Goal: Understand process/instructions

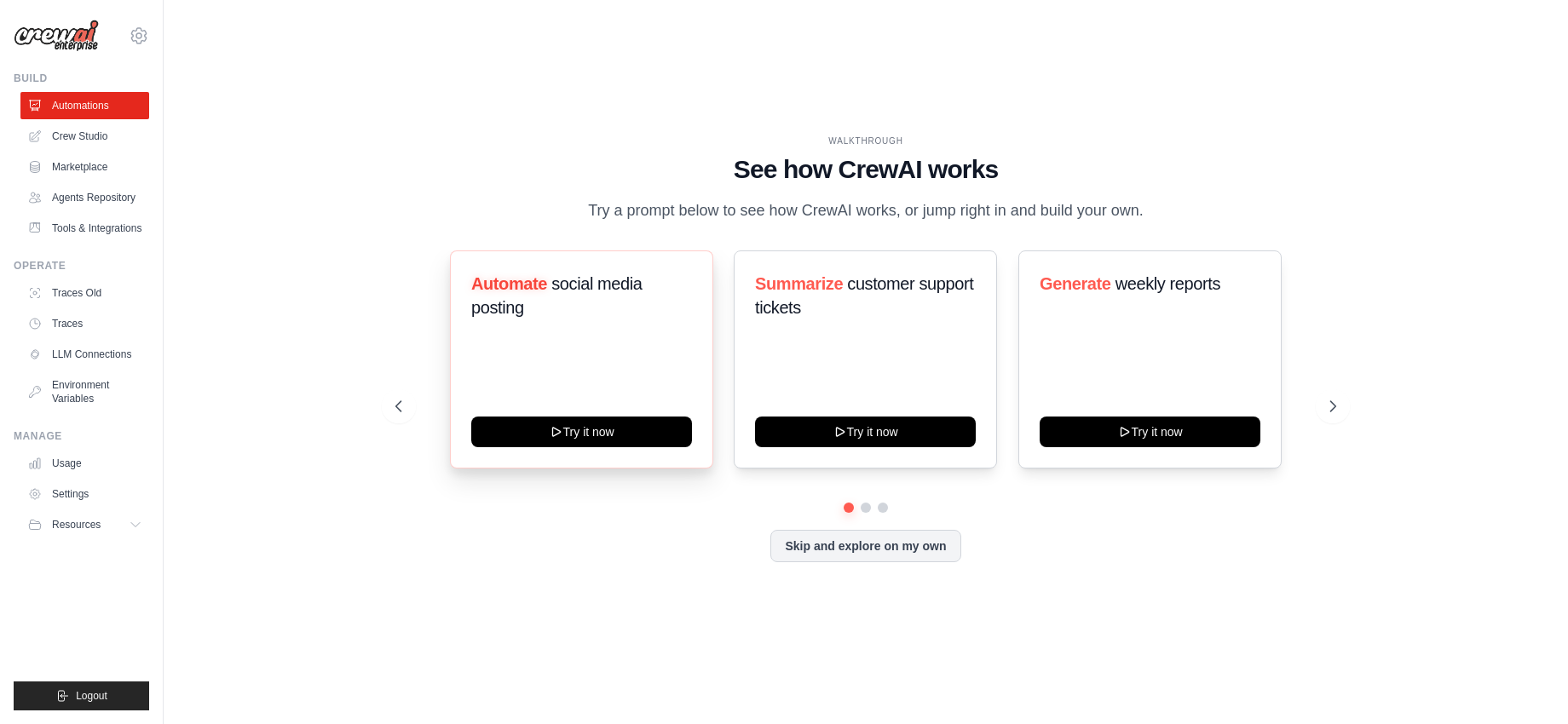
click at [658, 305] on h3 "Automate social media posting" at bounding box center [581, 296] width 221 height 48
click at [606, 295] on span "social media posting" at bounding box center [557, 296] width 171 height 43
click at [567, 288] on span "social media posting" at bounding box center [557, 296] width 171 height 43
click at [504, 317] on span "social media posting" at bounding box center [557, 296] width 171 height 43
click at [517, 293] on span "Automate" at bounding box center [509, 284] width 76 height 19
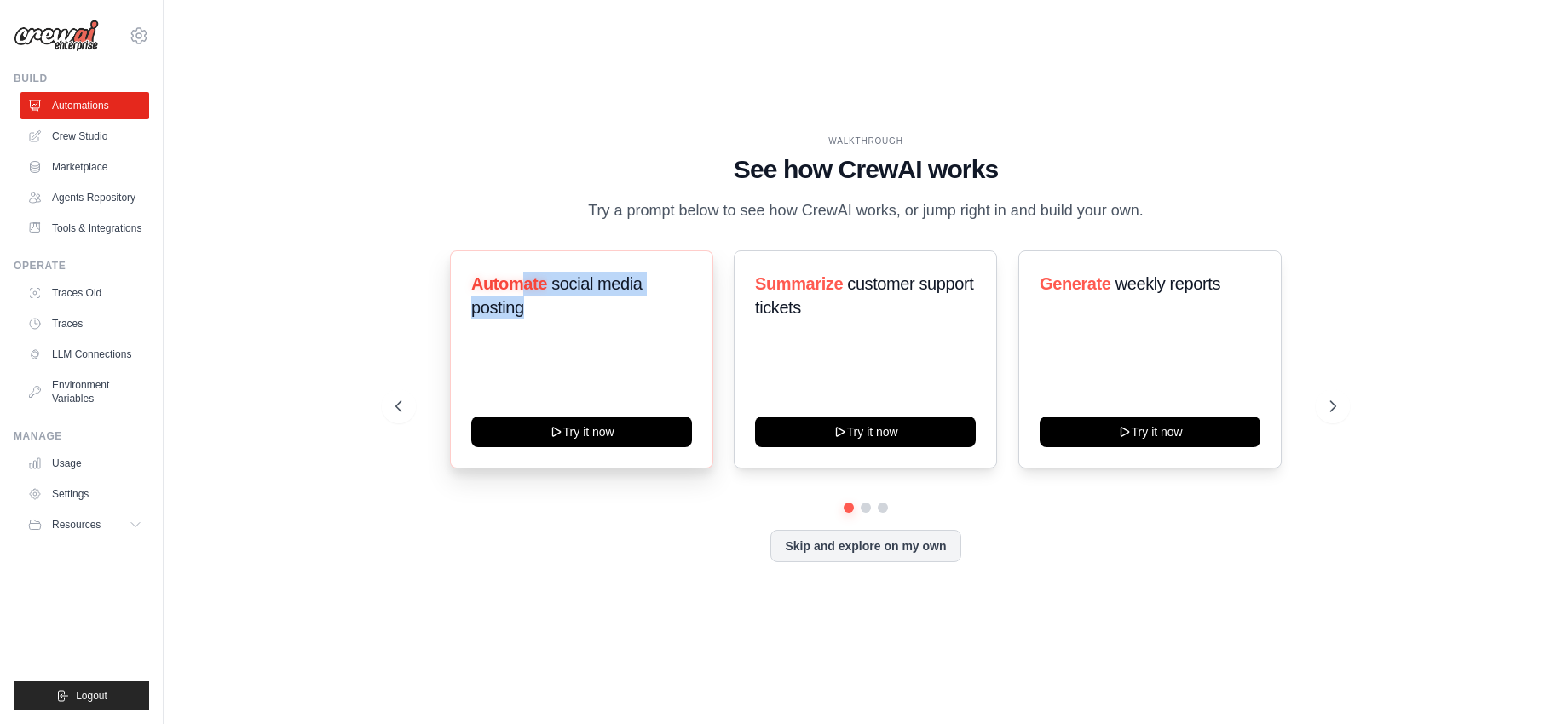
drag, startPoint x: 518, startPoint y: 296, endPoint x: 543, endPoint y: 344, distance: 54.1
click at [543, 333] on div "Automate social media posting" at bounding box center [581, 303] width 221 height 62
drag, startPoint x: 504, startPoint y: 222, endPoint x: 1086, endPoint y: 533, distance: 659.9
click at [1085, 533] on div "WALKTHROUGH See how [PERSON_NAME] works Try a prompt below to see how [PERSON_N…" at bounding box center [866, 362] width 981 height 455
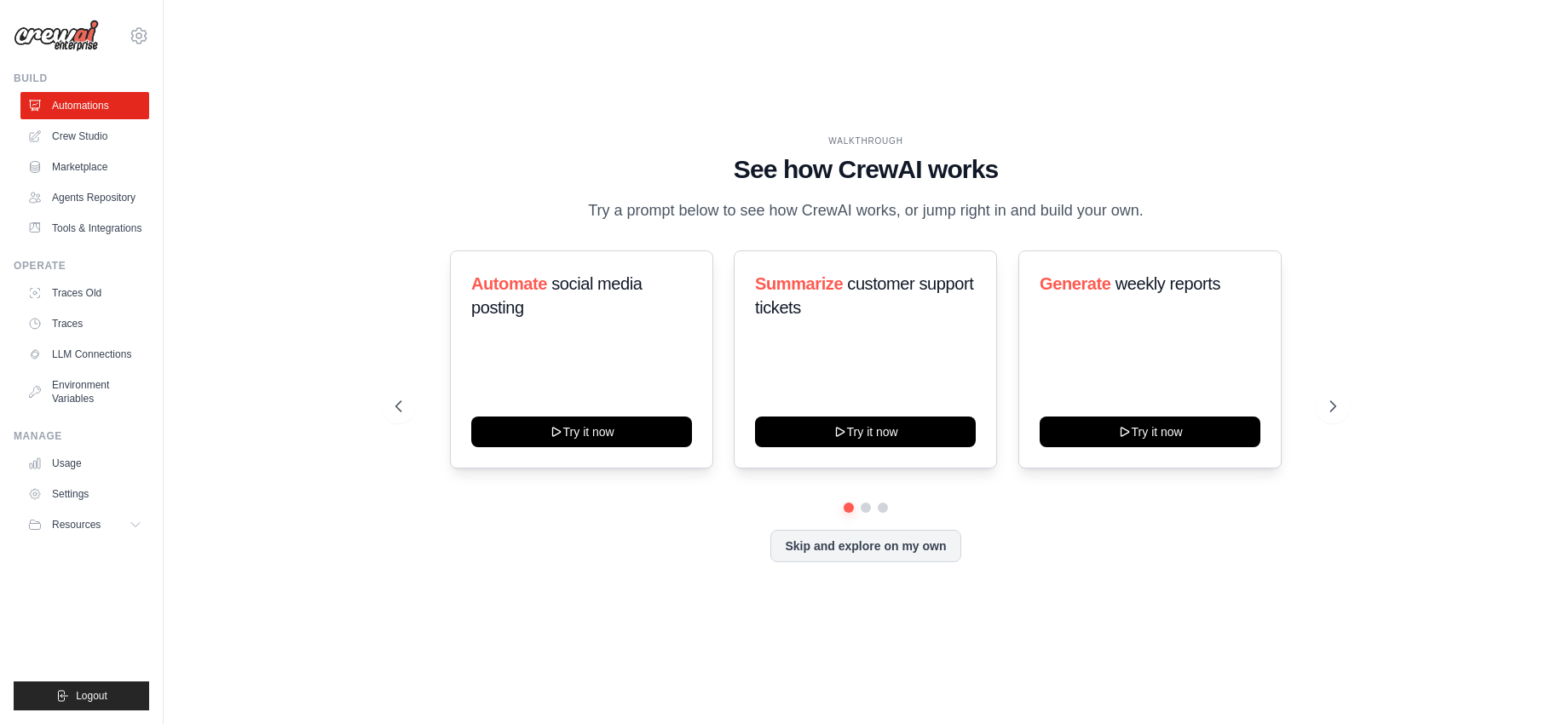
click at [1086, 533] on div "Automate social media posting Try it now Summarize customer support tickets Try…" at bounding box center [866, 406] width 941 height 312
drag, startPoint x: 1084, startPoint y: 530, endPoint x: 1078, endPoint y: 521, distance: 10.8
click at [1078, 521] on div "Automate social media posting Try it now Summarize customer support tickets Try…" at bounding box center [866, 406] width 941 height 312
click at [1342, 415] on icon at bounding box center [1335, 407] width 17 height 17
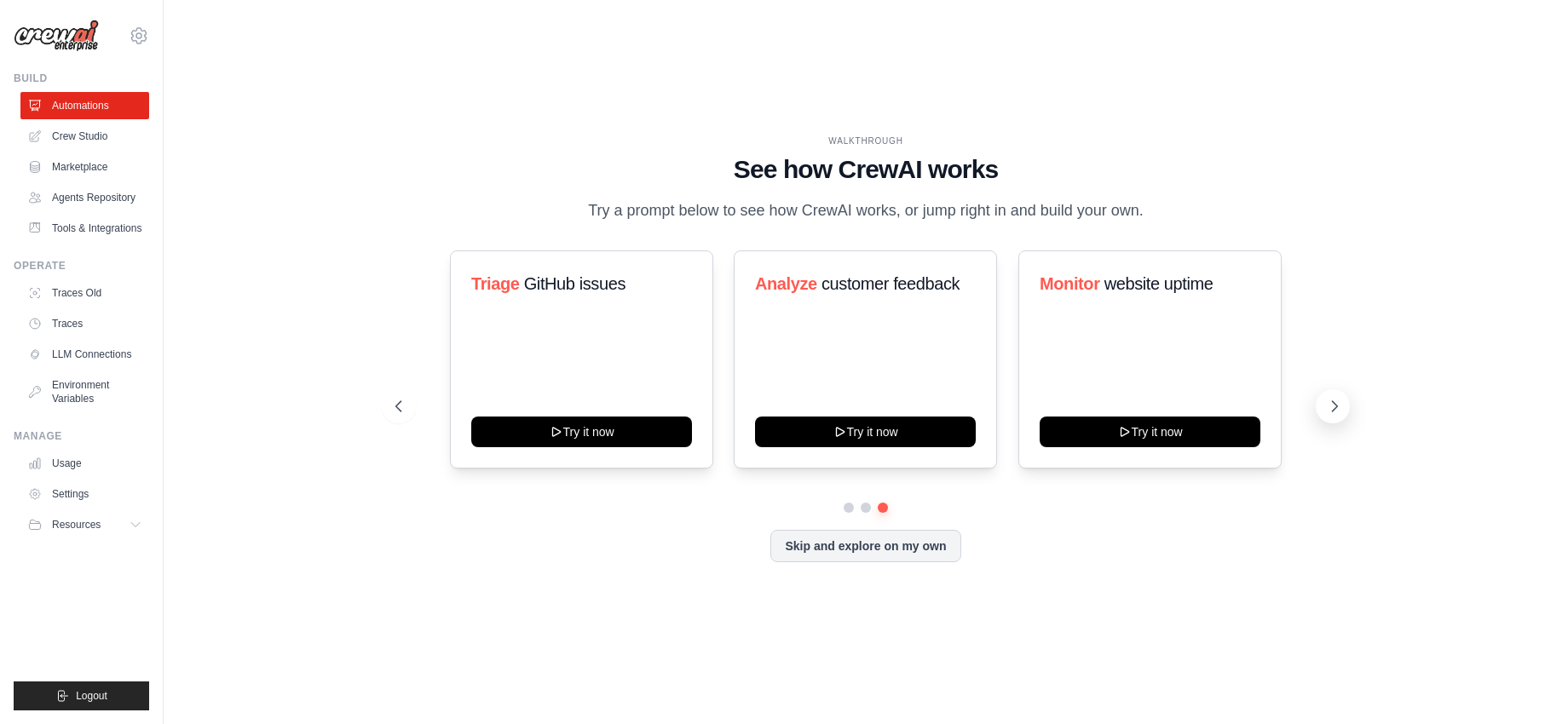
click at [1342, 415] on icon at bounding box center [1335, 407] width 17 height 17
click at [1429, 91] on div "WALKTHROUGH See how [PERSON_NAME] works Try a prompt below to see how [PERSON_N…" at bounding box center [865, 362] width 1350 height 691
